Goal: Navigation & Orientation: Find specific page/section

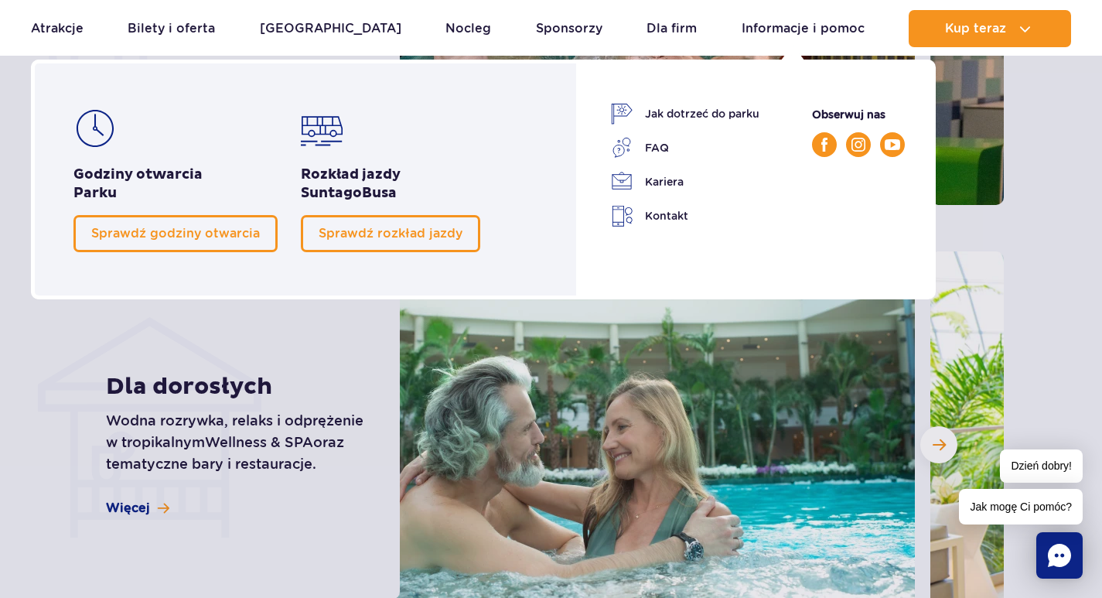
scroll to position [4485, 0]
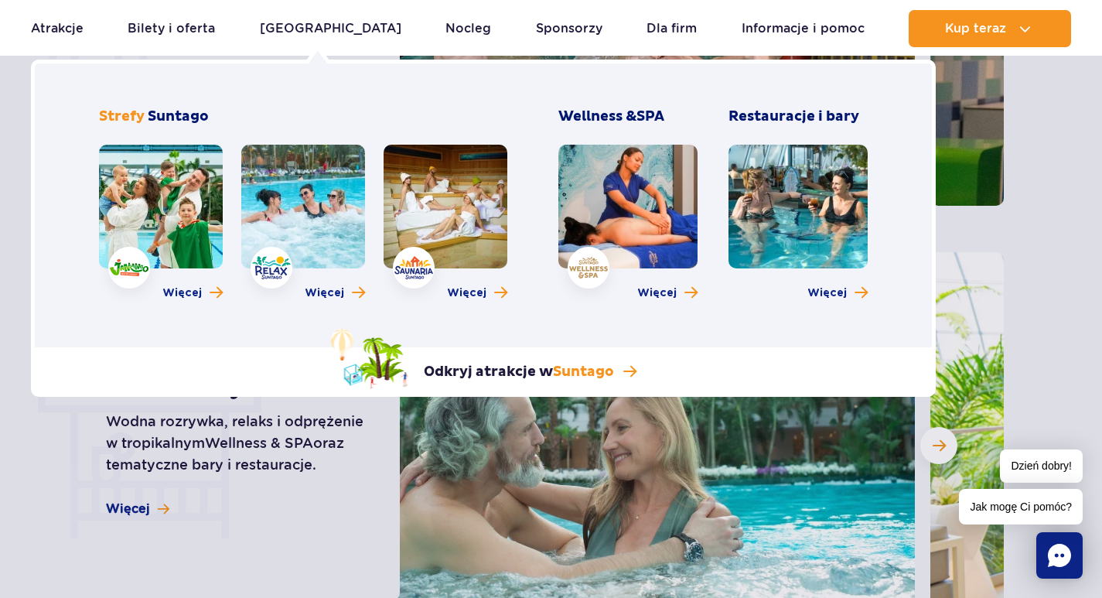
click at [831, 199] on link at bounding box center [797, 207] width 139 height 124
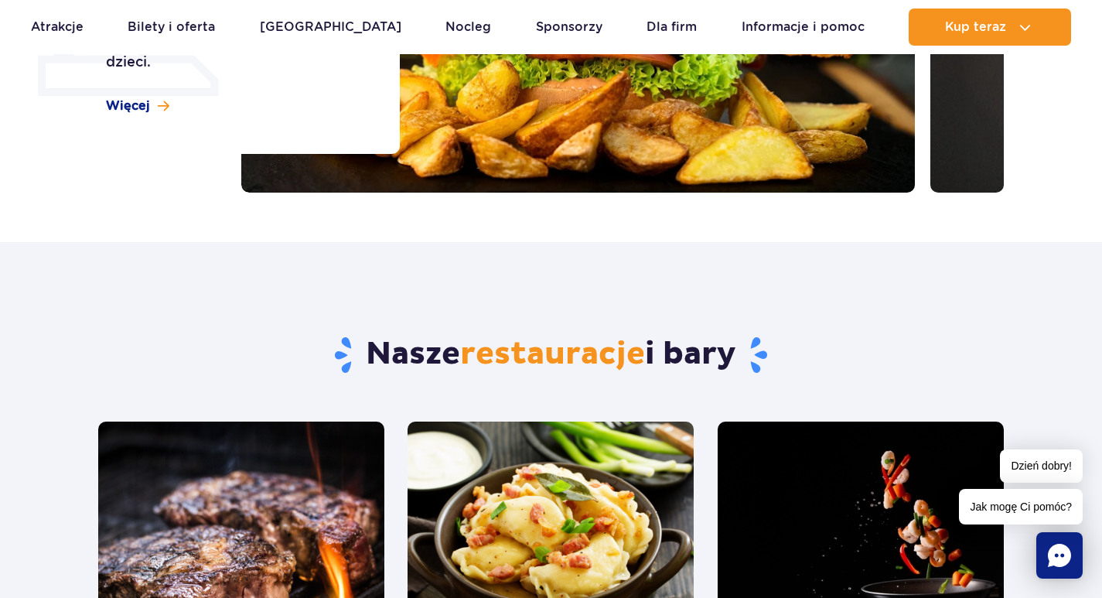
scroll to position [696, 0]
